Goal: Submit feedback/report problem: Submit feedback/report problem

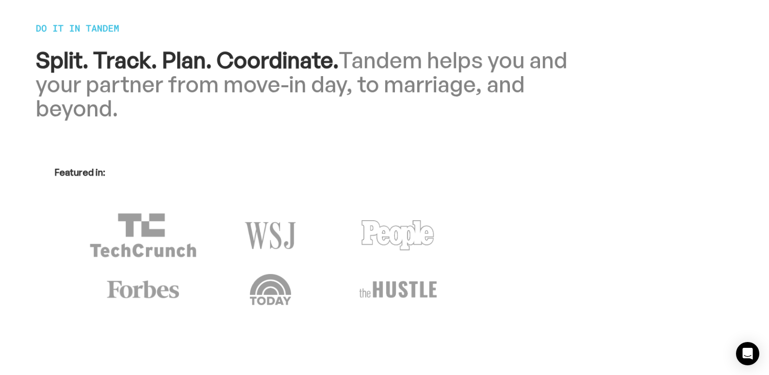
scroll to position [1019, 0]
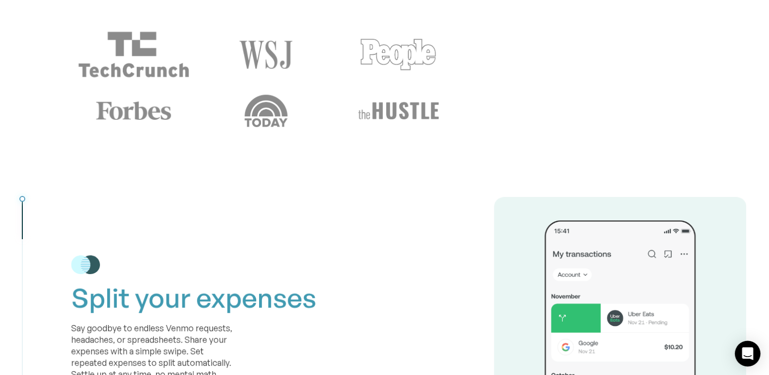
click at [749, 358] on icon "Open Intercom Messenger" at bounding box center [748, 354] width 13 height 13
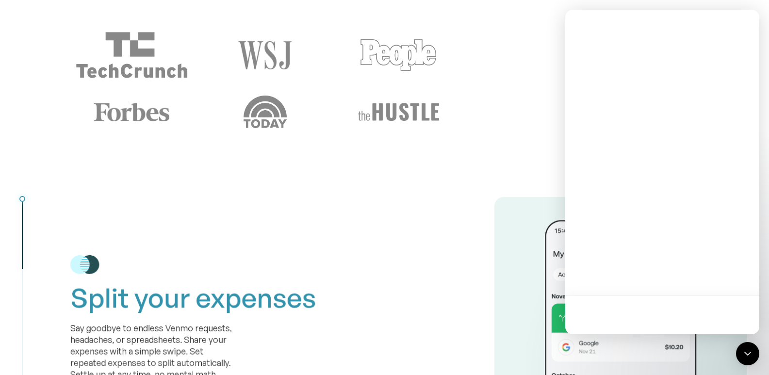
click at [653, 312] on div at bounding box center [662, 315] width 194 height 39
click at [653, 319] on div at bounding box center [662, 315] width 194 height 39
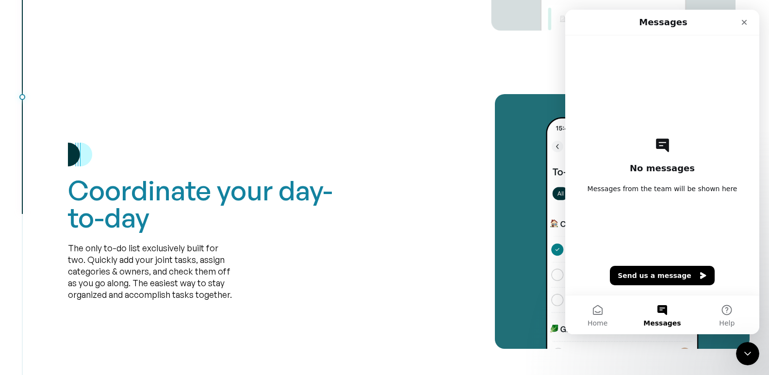
scroll to position [0, 0]
click at [643, 275] on button "Send us a message" at bounding box center [662, 275] width 105 height 19
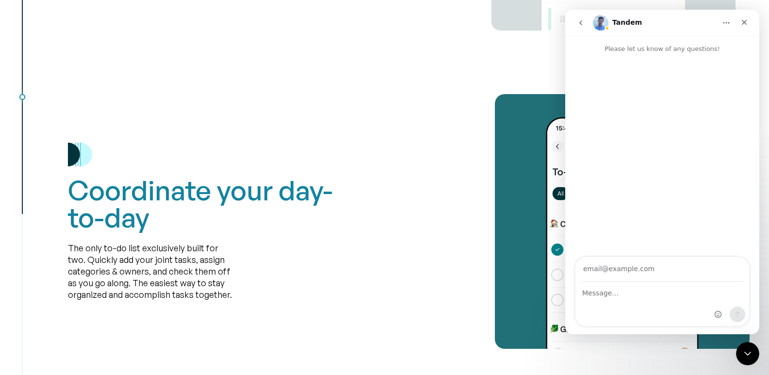
click at [625, 273] on input "Your email" at bounding box center [662, 269] width 162 height 25
type input "[PERSON_NAME][EMAIL_ADDRESS][DOMAIN_NAME]"
drag, startPoint x: 596, startPoint y: 300, endPoint x: 618, endPoint y: 300, distance: 22.3
click at [596, 300] on div "Intercom messenger" at bounding box center [663, 304] width 174 height 44
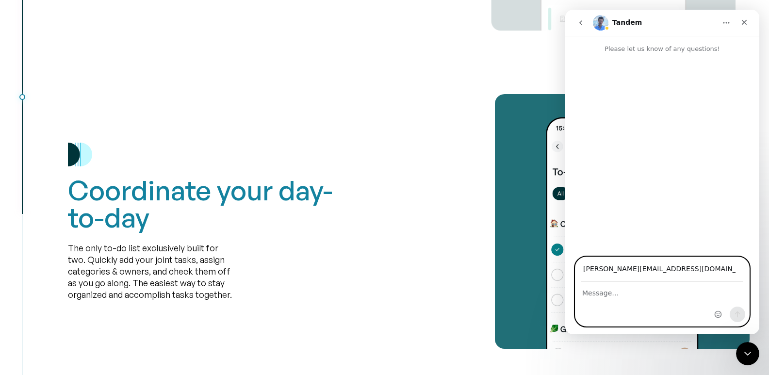
click at [670, 291] on textarea "Message…" at bounding box center [663, 290] width 174 height 17
paste textarea "I own a local cleaning company and would love to provide you with a cleaning bi…"
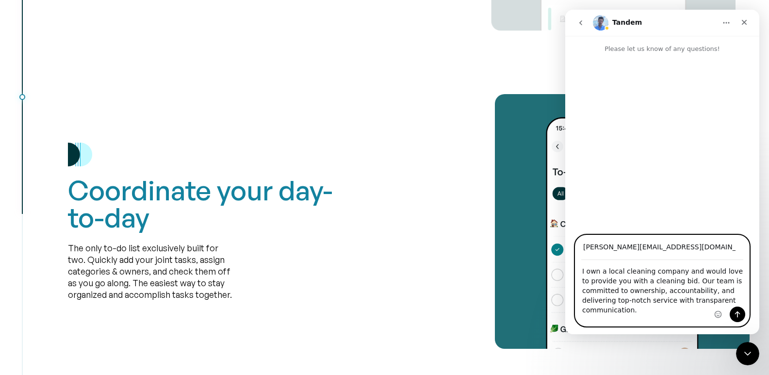
scroll to position [124, 0]
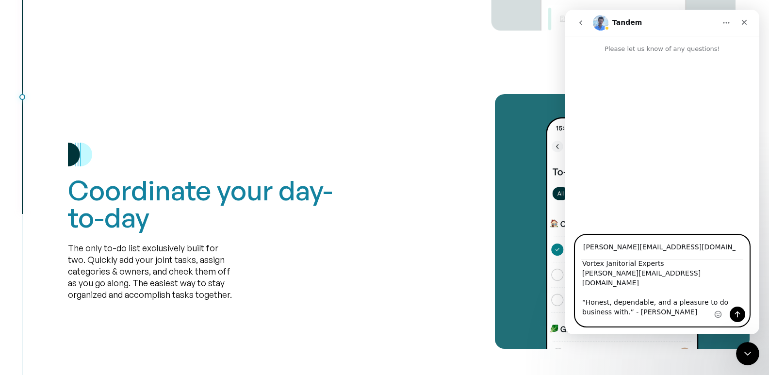
type textarea "I own a local cleaning company and would love to provide you with a cleaning bi…"
click at [742, 314] on button "Send a message…" at bounding box center [738, 315] width 16 height 16
